Goal: Task Accomplishment & Management: Use online tool/utility

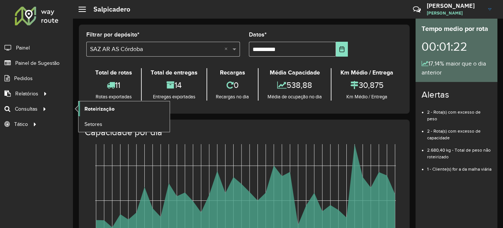
click at [107, 108] on span "Roteirização" at bounding box center [99, 109] width 30 height 8
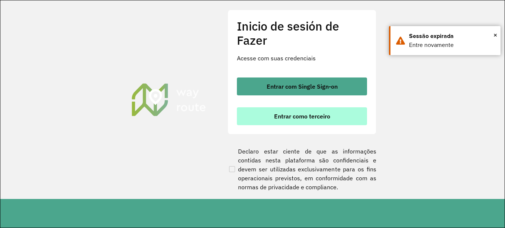
click at [285, 118] on font "Entrar como terceiro" at bounding box center [302, 115] width 56 height 7
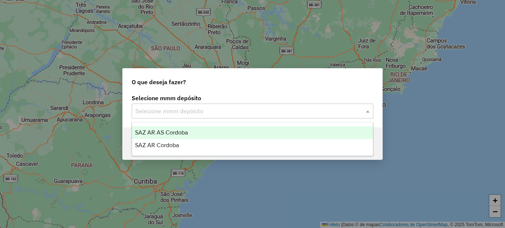
click at [201, 113] on input "text" at bounding box center [244, 111] width 219 height 9
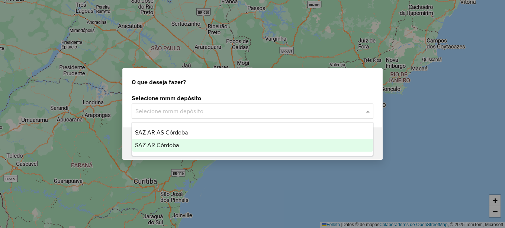
click at [177, 144] on span "SAZ AR Córdoba" at bounding box center [157, 145] width 44 height 6
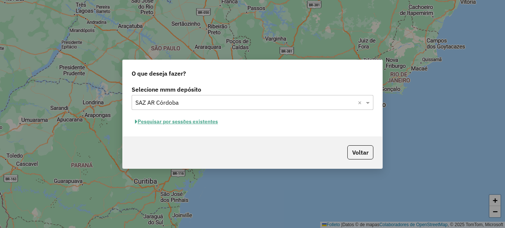
click at [210, 121] on font "Pesquisar por sessões existentes" at bounding box center [178, 121] width 80 height 7
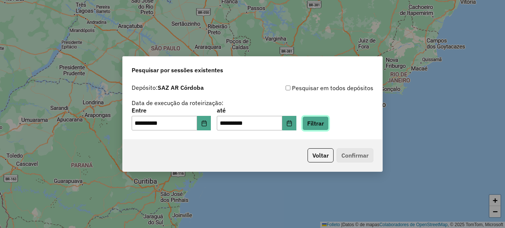
click at [321, 124] on button "Filtrar" at bounding box center [315, 123] width 26 height 14
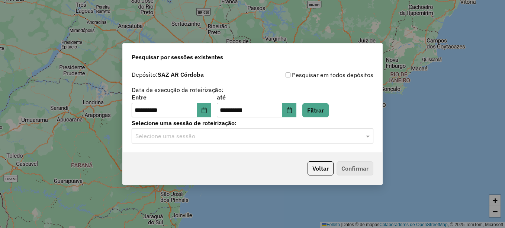
click at [199, 137] on input "text" at bounding box center [244, 136] width 219 height 9
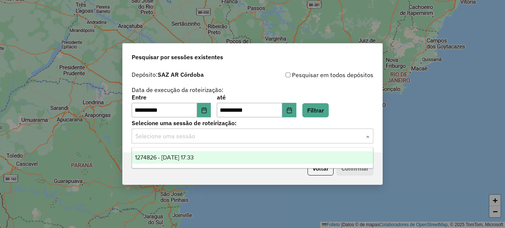
click at [194, 155] on span "1274826 - 13/09/2025 17:33" at bounding box center [164, 157] width 59 height 6
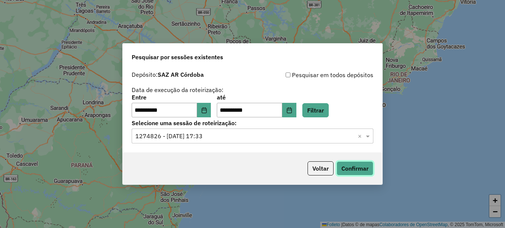
click at [350, 164] on button "Confirmar" at bounding box center [355, 168] width 37 height 14
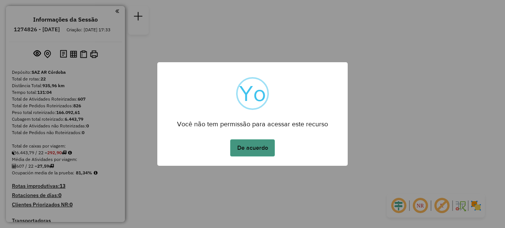
click at [268, 143] on button "De acuerdo" at bounding box center [252, 147] width 45 height 17
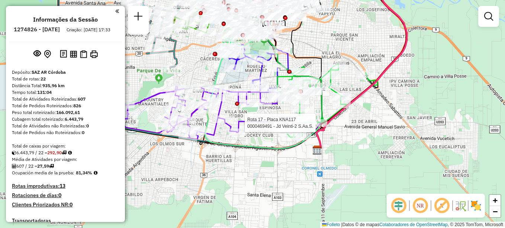
select select "**********"
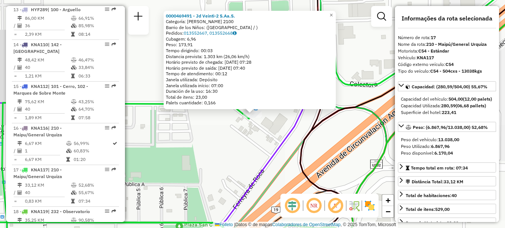
scroll to position [884, 0]
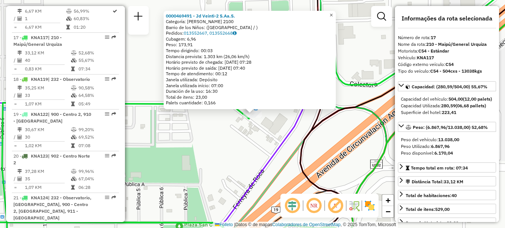
click at [336, 13] on link "×" at bounding box center [331, 15] width 9 height 9
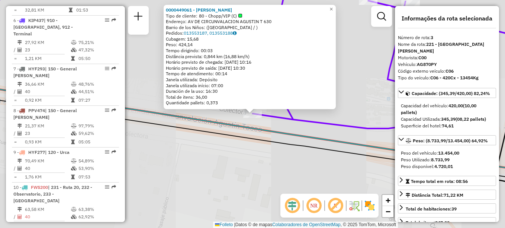
scroll to position [341, 0]
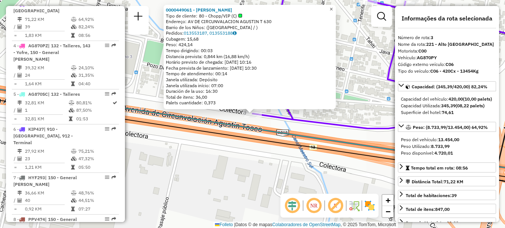
click at [333, 6] on span "×" at bounding box center [330, 9] width 3 height 6
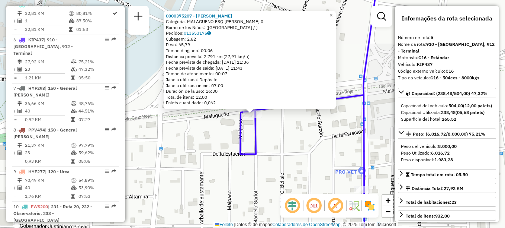
scroll to position [460, 0]
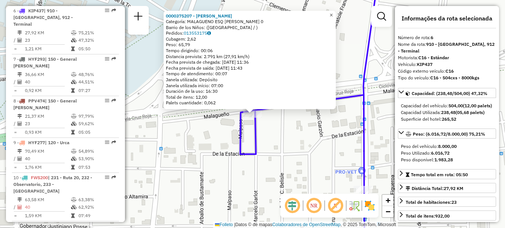
click at [333, 13] on span "×" at bounding box center [330, 15] width 3 height 6
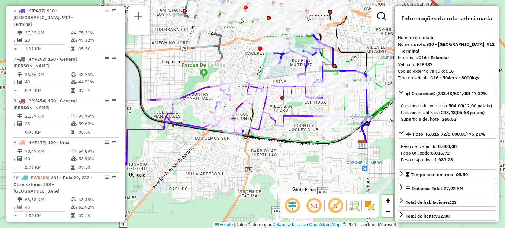
drag, startPoint x: 253, startPoint y: 178, endPoint x: 286, endPoint y: 171, distance: 33.4
click at [286, 171] on div "Janela de atendimento Grade de atendimento Capacidade Transportadoras Veículos …" at bounding box center [252, 114] width 505 height 228
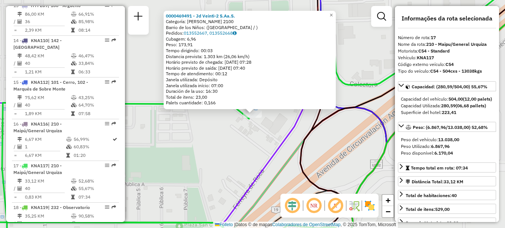
scroll to position [884, 0]
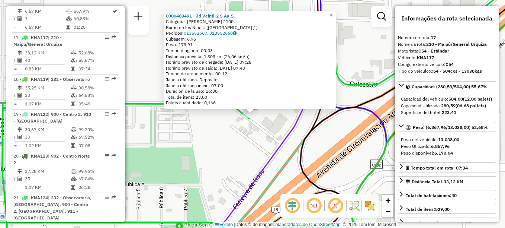
click at [333, 15] on span "×" at bounding box center [330, 15] width 3 height 6
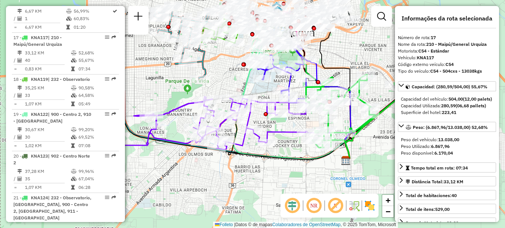
drag, startPoint x: 237, startPoint y: 143, endPoint x: 279, endPoint y: 177, distance: 54.2
click at [279, 177] on div "Janela de atendimento Grade de atendimento Capacidade Transportadoras Veículos …" at bounding box center [252, 114] width 505 height 228
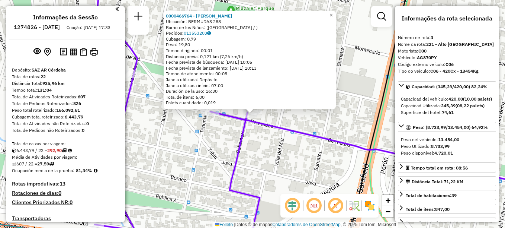
scroll to position [0, 0]
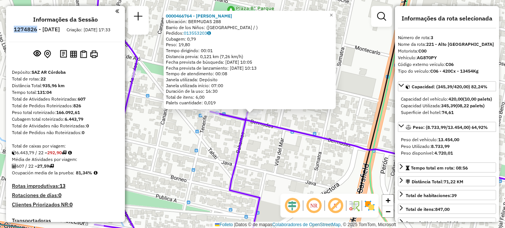
drag, startPoint x: 34, startPoint y: 28, endPoint x: 57, endPoint y: 32, distance: 23.4
click at [57, 32] on h6 "1274826 - [DATE]" at bounding box center [37, 29] width 46 height 7
copy h6 "1274826"
click at [255, 169] on div "0000466764 - [PERSON_NAME]: BERMUDAS 288 Barrio de los Niños: ([GEOGRAPHIC_DATA…" at bounding box center [252, 114] width 505 height 228
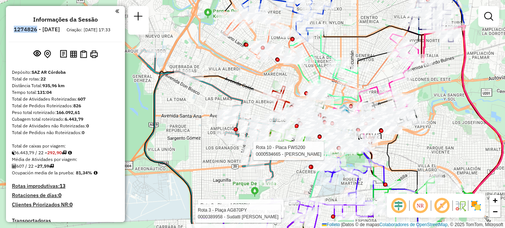
select select "**********"
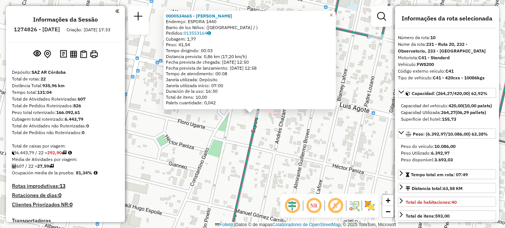
click at [26, 25] on ul "Informações da Sessão 1274826 - [DATE] Criação: [DATE] 17:33" at bounding box center [65, 26] width 113 height 20
drag, startPoint x: 34, startPoint y: 29, endPoint x: 57, endPoint y: 30, distance: 22.8
click at [57, 30] on h6 "1274826 - [DATE]" at bounding box center [37, 29] width 46 height 7
copy h6 "1274826"
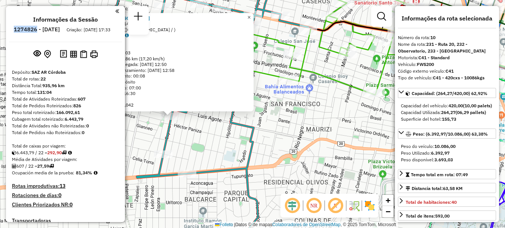
click at [251, 14] on span "×" at bounding box center [248, 17] width 3 height 6
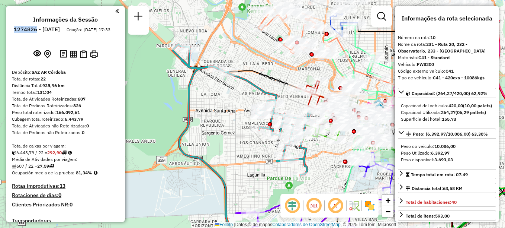
drag, startPoint x: 231, startPoint y: 112, endPoint x: 180, endPoint y: 150, distance: 63.3
click at [198, 150] on div "Janela de atendimento Grade de atendimento Capacidade Transportadoras Veículos …" at bounding box center [252, 114] width 505 height 228
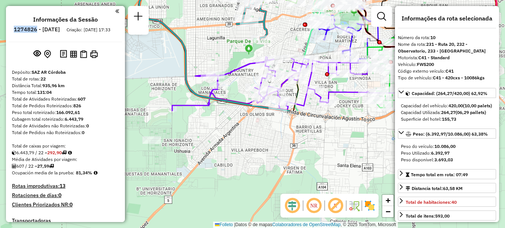
click at [232, 0] on html "Aguarde... Pop-up bloqueado! Seu navegador bloqueou automáticamente a abertura …" at bounding box center [252, 114] width 505 height 228
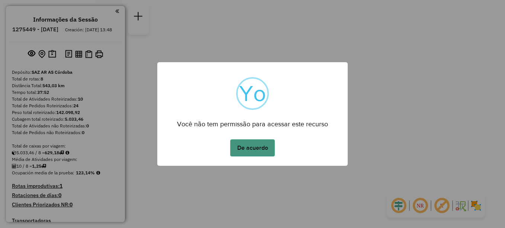
click at [250, 140] on button "De acuerdo" at bounding box center [252, 147] width 45 height 17
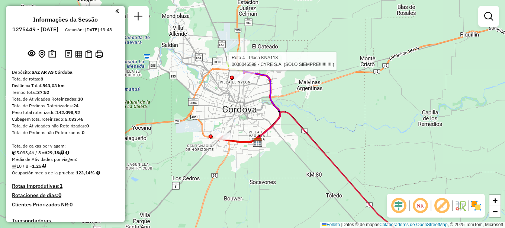
select select "**********"
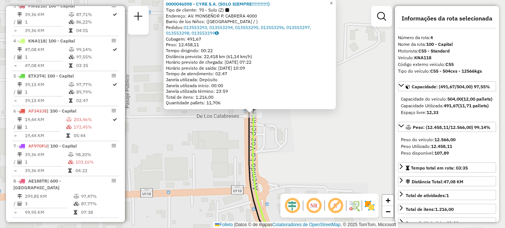
scroll to position [341, 0]
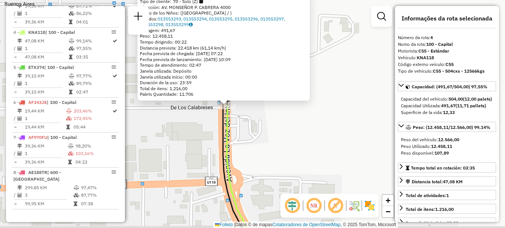
drag, startPoint x: 296, startPoint y: 132, endPoint x: 246, endPoint y: 101, distance: 58.3
click at [247, 102] on div "0000046598 - CYRE S.A. (SOLO SIEMPRE!!!!!!!!!!) Tipo de cliente: 70 - Solo (Z) …" at bounding box center [252, 114] width 505 height 228
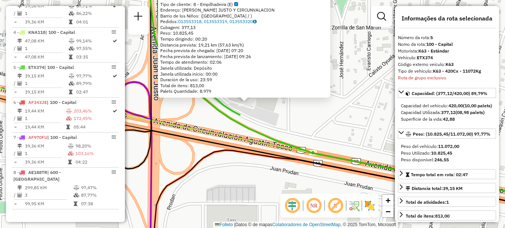
drag, startPoint x: 301, startPoint y: 152, endPoint x: 266, endPoint y: 70, distance: 89.5
click at [278, 96] on div "0000392737 - MAKRO Tipo de cliente: 8 - Empilhadeira (E) Endereço: JUAN B. JUST…" at bounding box center [252, 114] width 505 height 228
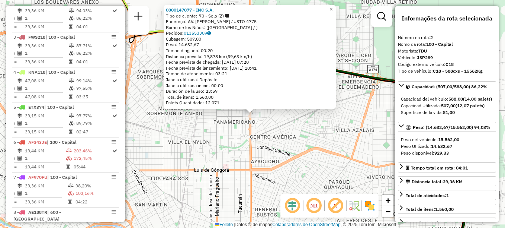
scroll to position [300, 0]
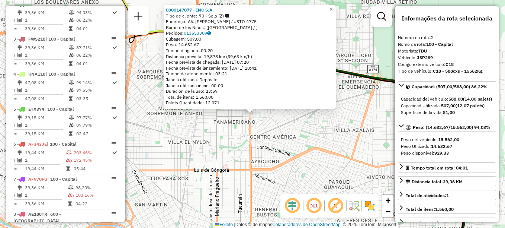
click at [333, 7] on span "×" at bounding box center [330, 9] width 3 height 6
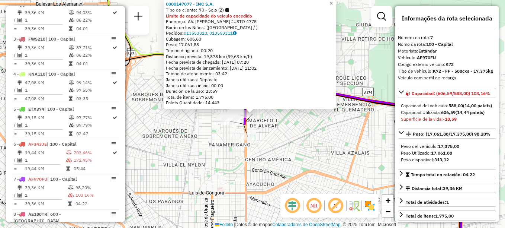
scroll to position [341, 0]
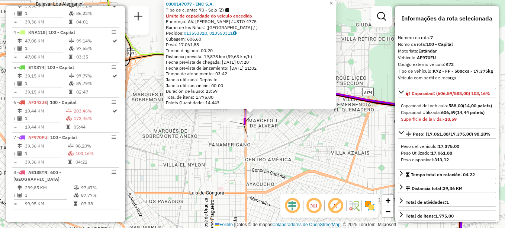
click at [281, 164] on div "Rota 7 - Plaça AF970FU 0000147077 - INC S.A. 0000147077 - INC S.A. Tipo de clie…" at bounding box center [252, 114] width 505 height 228
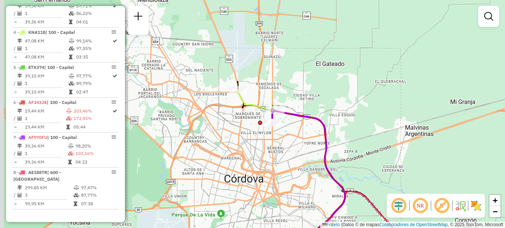
drag, startPoint x: 273, startPoint y: 151, endPoint x: 289, endPoint y: 52, distance: 100.9
click at [289, 58] on div "Janela de atendimento Grade de atendimento Capacidade Transportadoras Veículos …" at bounding box center [252, 114] width 505 height 228
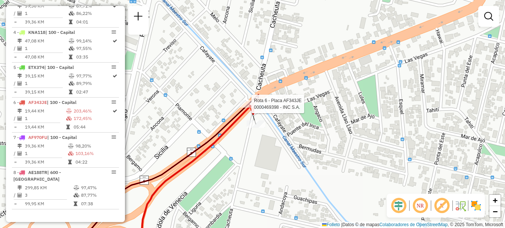
select select "**********"
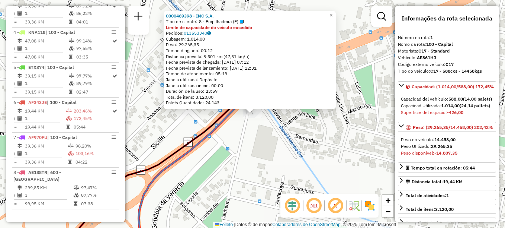
scroll to position [265, 0]
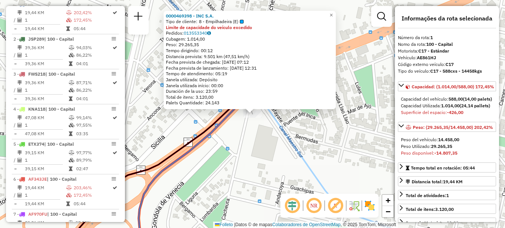
click at [267, 142] on div "0000469398 - INC S.A. Tipo de cliente: 8 - Empilhadeira (E) Limite de capacidad…" at bounding box center [252, 114] width 505 height 228
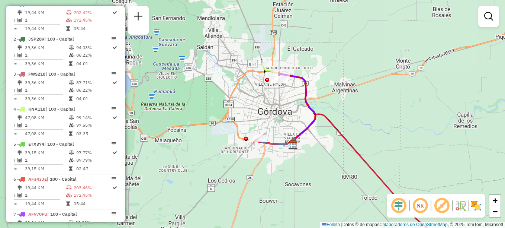
drag, startPoint x: 260, startPoint y: 164, endPoint x: 251, endPoint y: 121, distance: 44.1
click at [251, 122] on div "Janela de atendimento Grade de atendimento Capacidade Transportadoras Veículos …" at bounding box center [252, 114] width 505 height 228
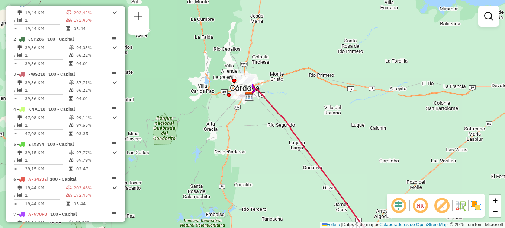
drag, startPoint x: 266, startPoint y: 152, endPoint x: 229, endPoint y: 67, distance: 92.9
click at [252, 107] on div "Janela de atendimento Grade de atendimento Capacidade Transportadoras Veículos …" at bounding box center [252, 114] width 505 height 228
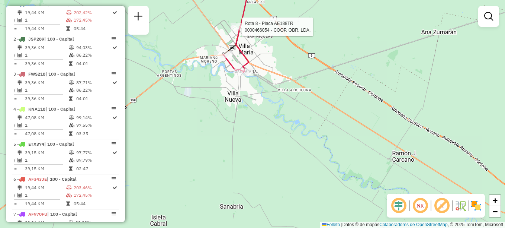
select select "**********"
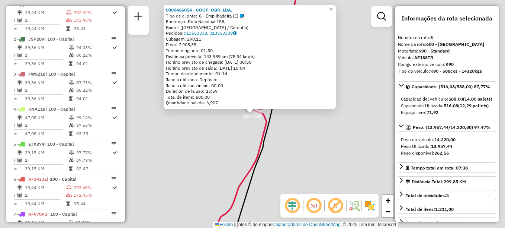
scroll to position [341, 0]
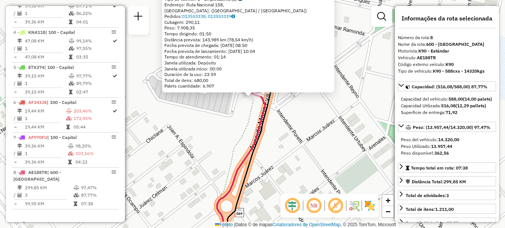
drag, startPoint x: 263, startPoint y: 139, endPoint x: 261, endPoint y: 123, distance: 16.8
click at [261, 123] on icon at bounding box center [241, 163] width 48 height 140
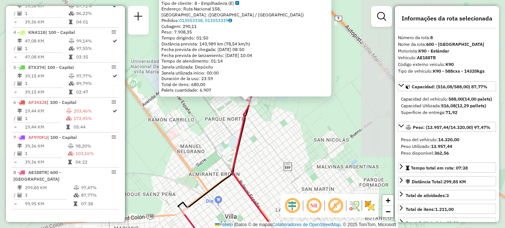
drag, startPoint x: 230, startPoint y: 135, endPoint x: 233, endPoint y: 127, distance: 8.9
click at [233, 127] on div "0000466054 - COOP. OBR. LDA. Tipo de cliente: 8 - Empilhadeira (E) Endereço: Ru…" at bounding box center [252, 114] width 505 height 228
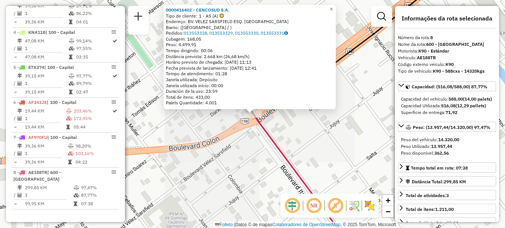
drag, startPoint x: 234, startPoint y: 110, endPoint x: 232, endPoint y: 102, distance: 8.0
click at [232, 102] on div "0000416402 - CENCOSUD S.A. Tipo de cliente: 1 - AS (A) Endereço: BV. VELEZ SARS…" at bounding box center [252, 114] width 505 height 228
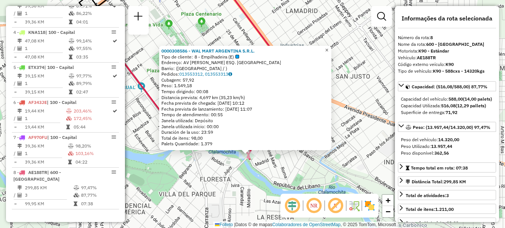
click at [328, 49] on span "×" at bounding box center [326, 50] width 3 height 6
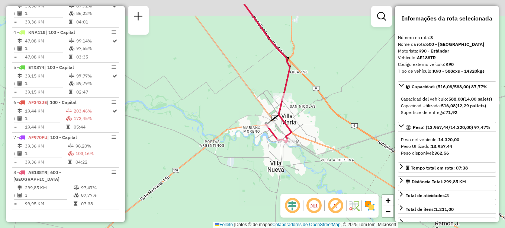
click at [302, 128] on div "Janela de atendimento Grade de atendimento Capacidade Transportadoras Veículos …" at bounding box center [252, 114] width 505 height 228
